Goal: Task Accomplishment & Management: Use online tool/utility

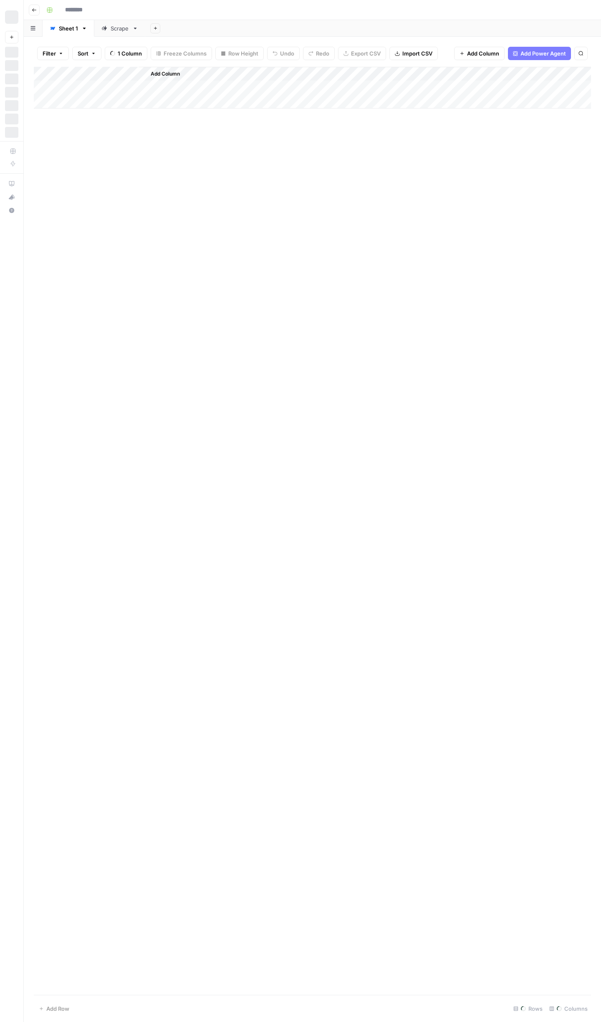
type input "**********"
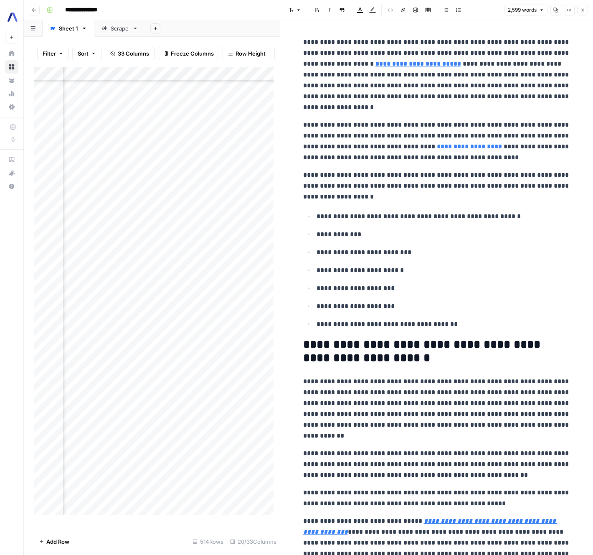
scroll to position [6410, 943]
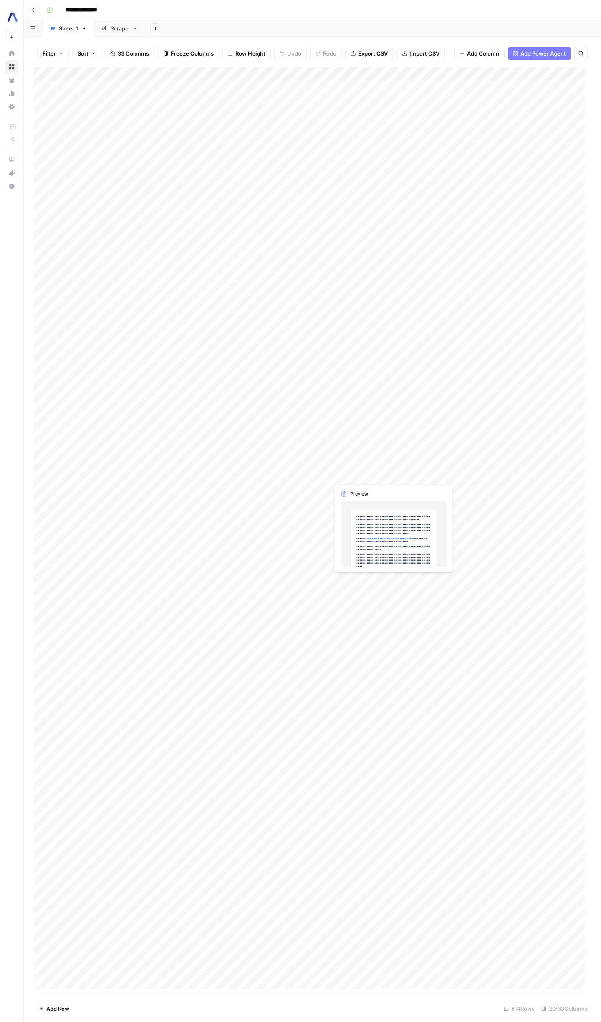
click at [355, 471] on div "Add Column" at bounding box center [313, 531] width 558 height 928
click at [566, 458] on div "Add Column" at bounding box center [313, 531] width 558 height 928
click at [567, 74] on div "Add Column" at bounding box center [313, 531] width 558 height 928
click at [548, 123] on span "Edit" at bounding box center [562, 125] width 73 height 8
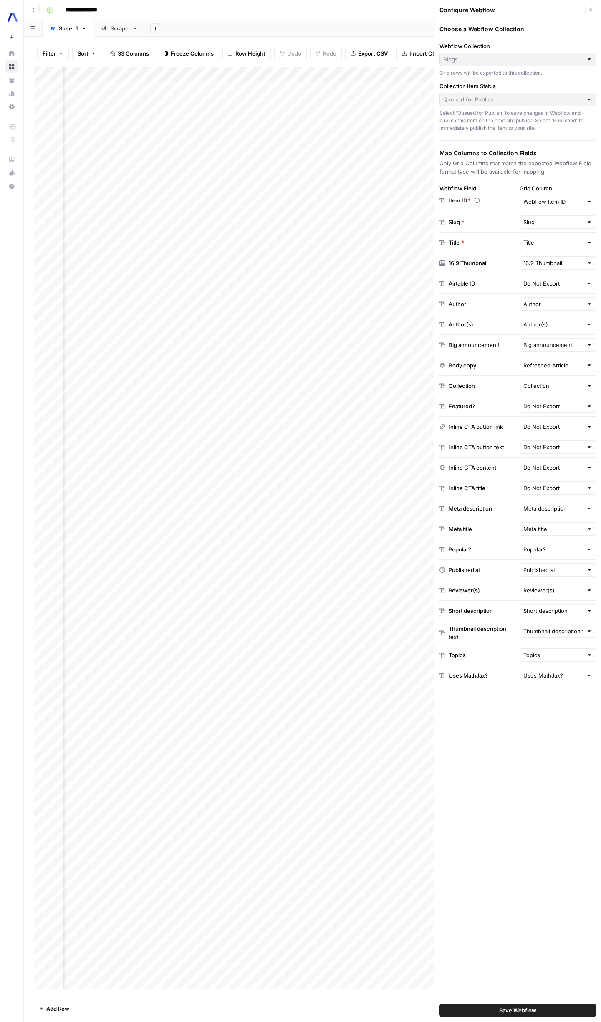
scroll to position [2, 1018]
